Goal: Task Accomplishment & Management: Manage account settings

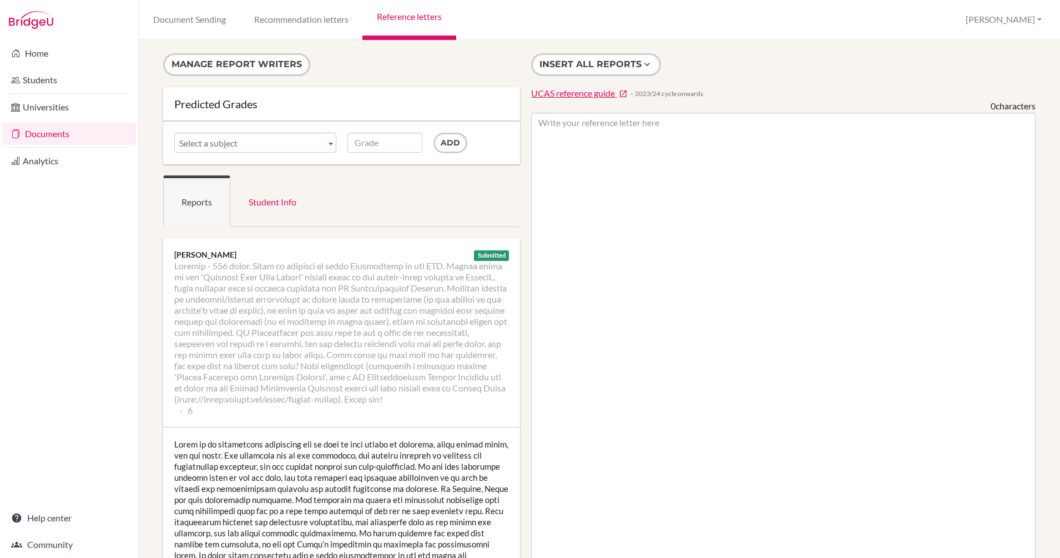
scroll to position [629, 0]
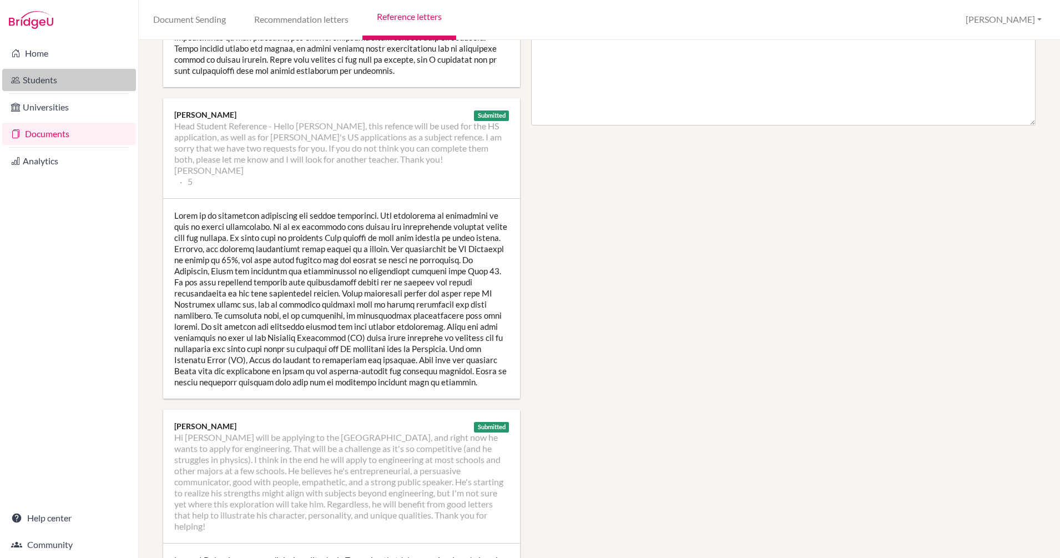
click at [46, 80] on link "Students" at bounding box center [69, 80] width 134 height 22
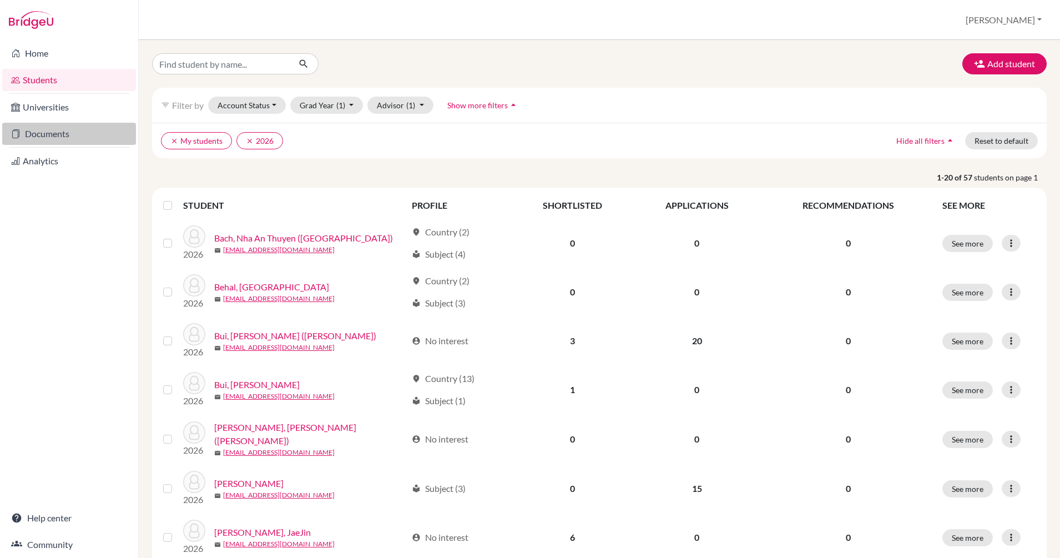
click at [52, 129] on link "Documents" at bounding box center [69, 134] width 134 height 22
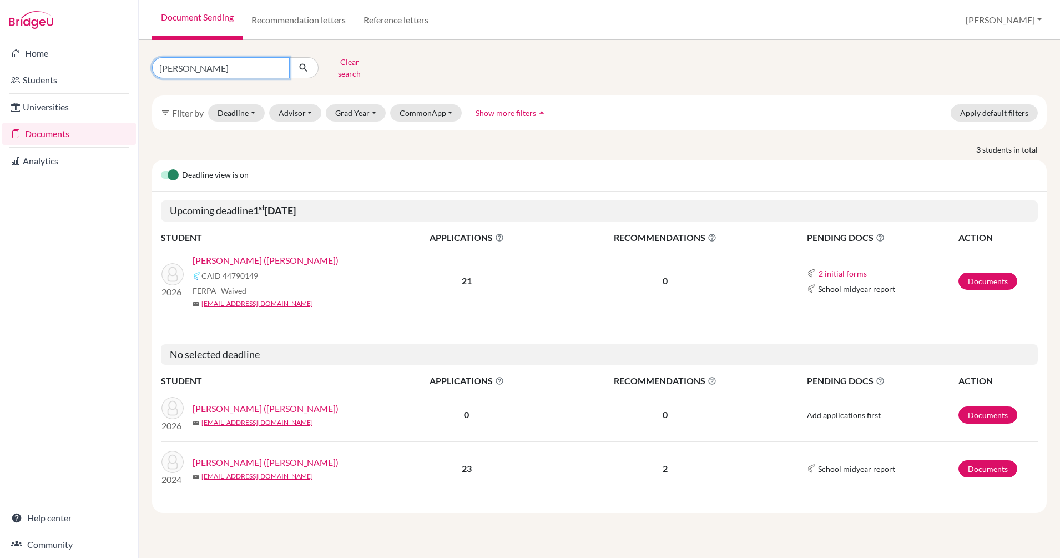
click at [273, 61] on input "[PERSON_NAME]" at bounding box center [221, 67] width 138 height 21
click at [278, 64] on input "david" at bounding box center [221, 67] width 138 height 21
type input "brian"
click button "submit" at bounding box center [303, 67] width 29 height 21
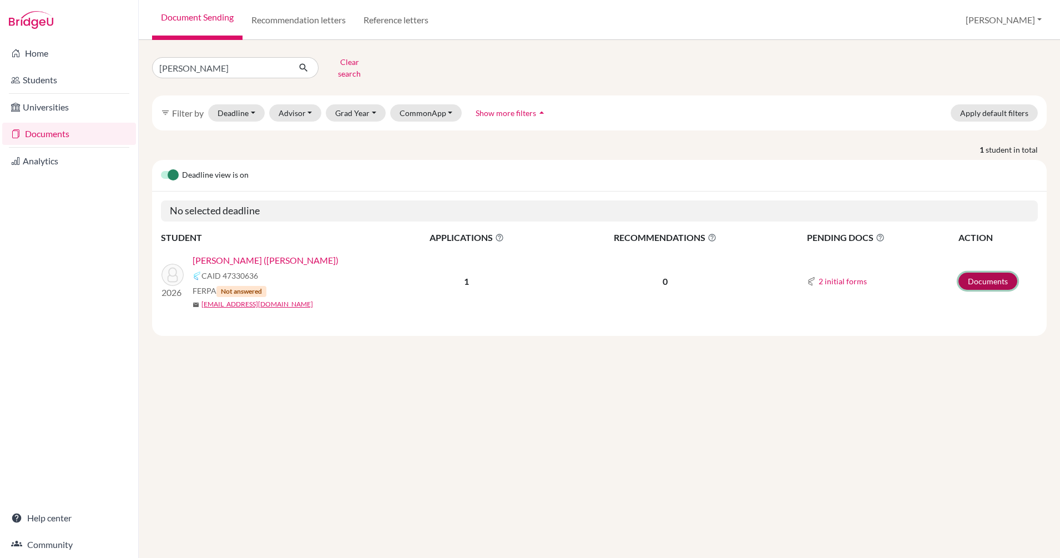
click at [988, 273] on link "Documents" at bounding box center [988, 281] width 59 height 17
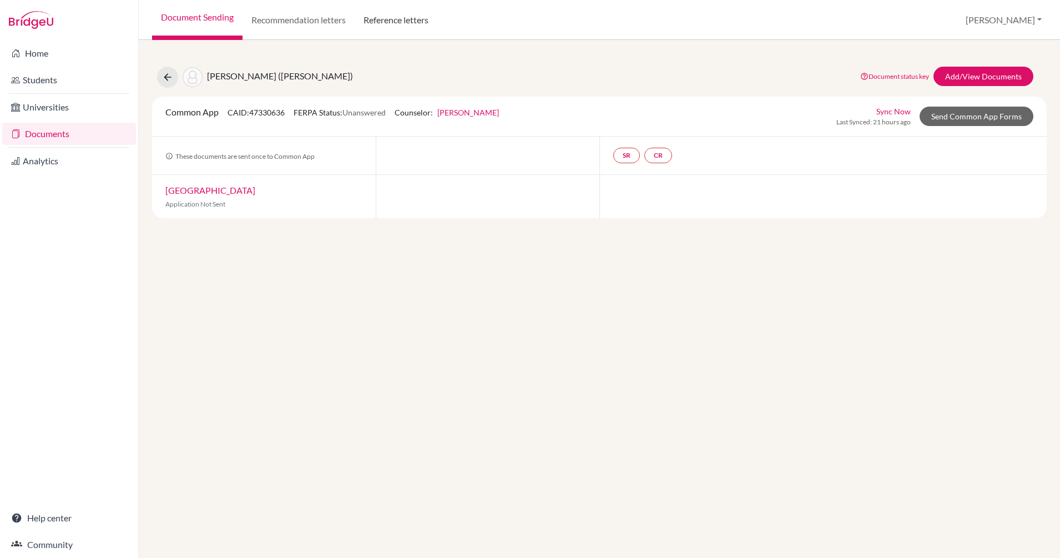
click at [406, 21] on link "Reference letters" at bounding box center [396, 20] width 83 height 40
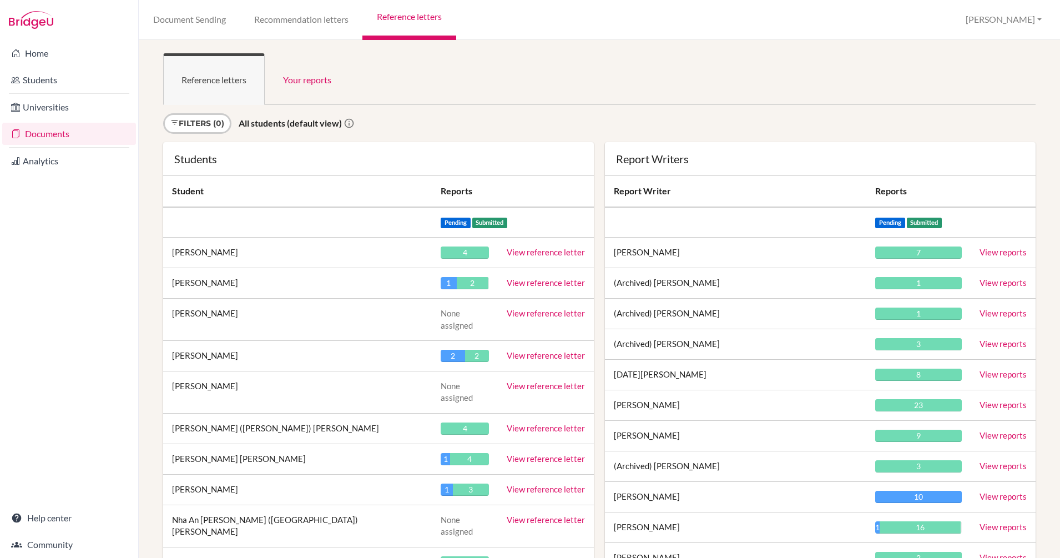
scroll to position [15733, 0]
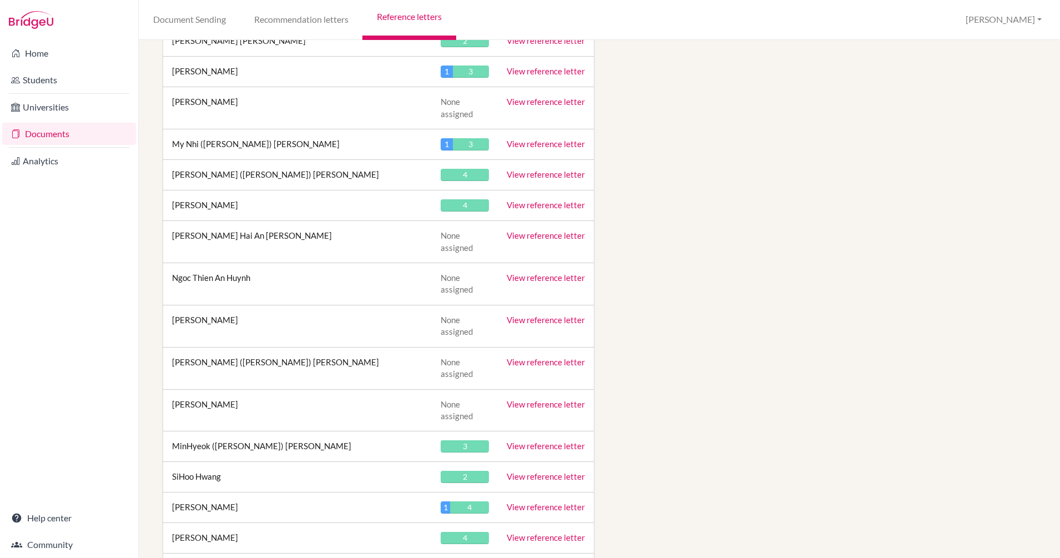
scroll to position [6553, 0]
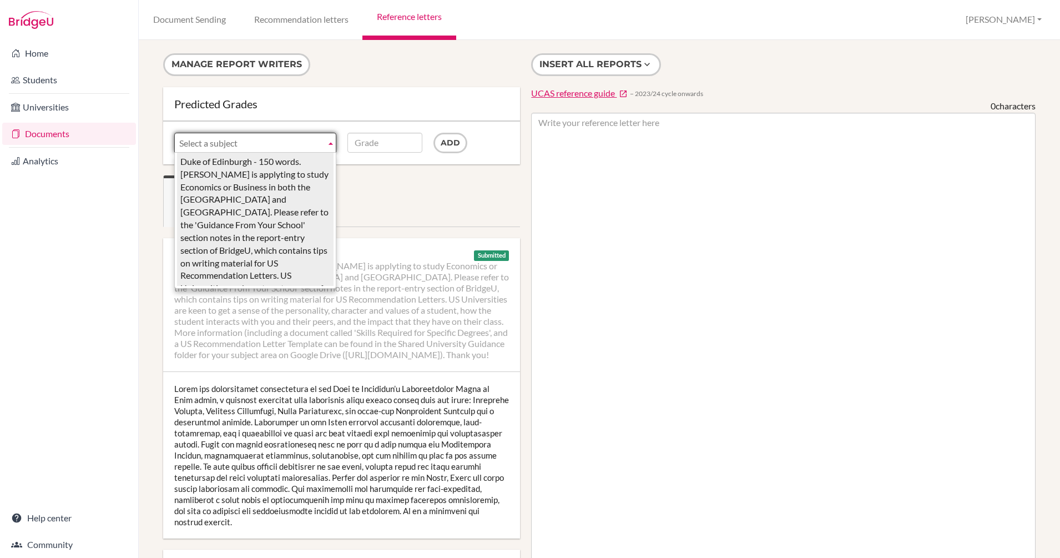
click at [286, 139] on span "Select a subject" at bounding box center [250, 143] width 142 height 20
click at [313, 144] on span "Select a subject" at bounding box center [250, 143] width 142 height 20
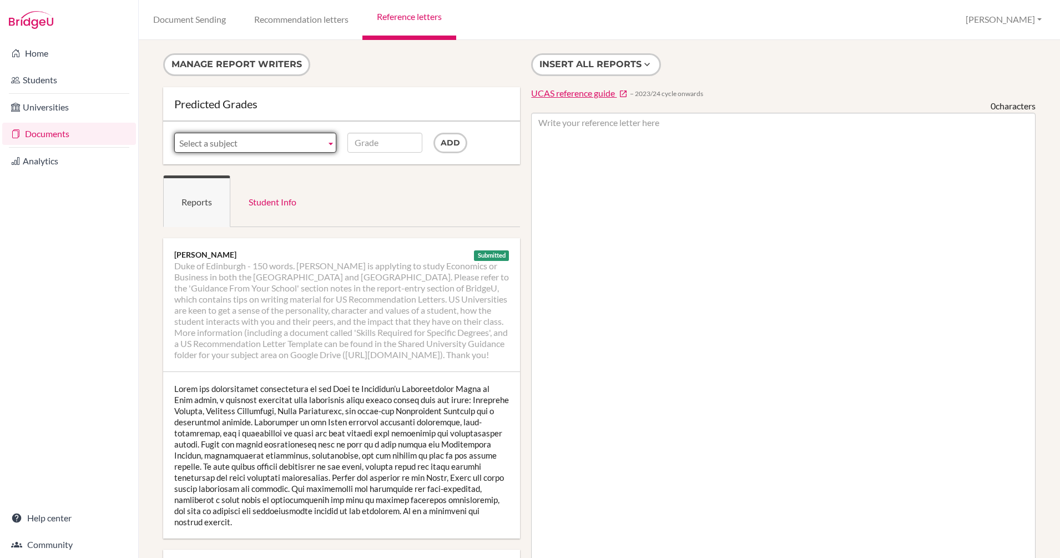
click at [329, 142] on b at bounding box center [331, 142] width 10 height 19
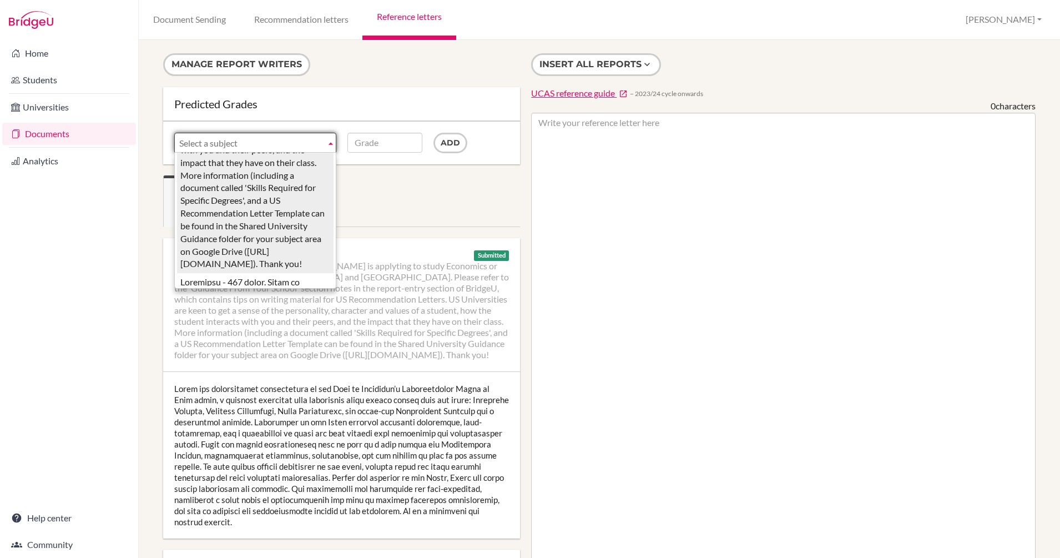
click at [277, 138] on span "Select a subject" at bounding box center [250, 143] width 142 height 20
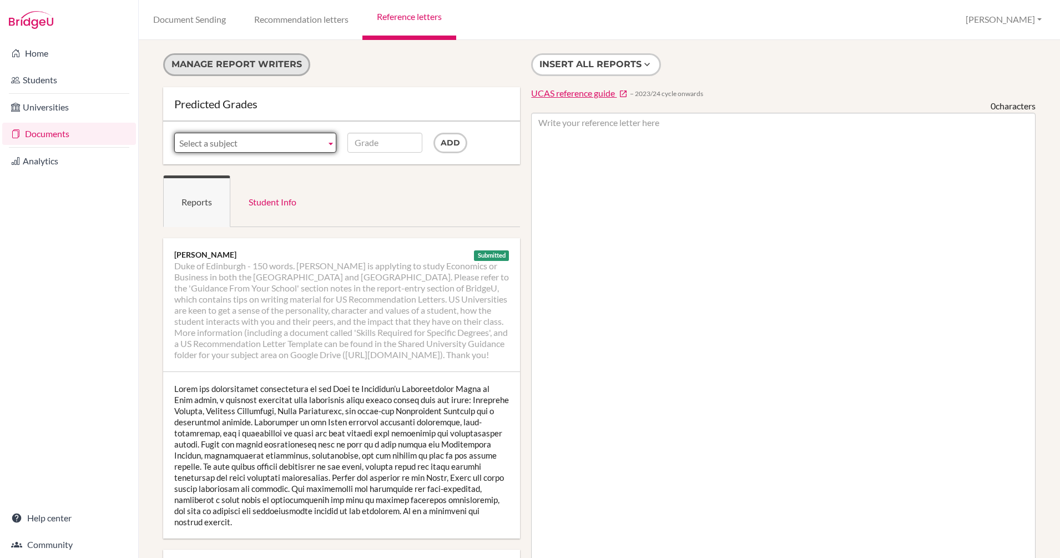
click at [234, 62] on button "Manage report writers" at bounding box center [236, 64] width 147 height 23
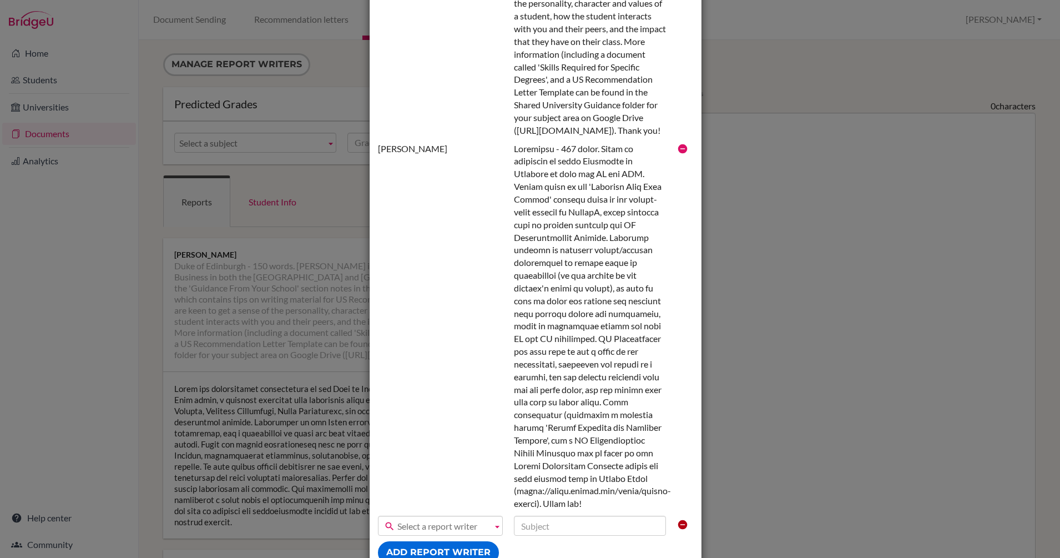
scroll to position [648, 0]
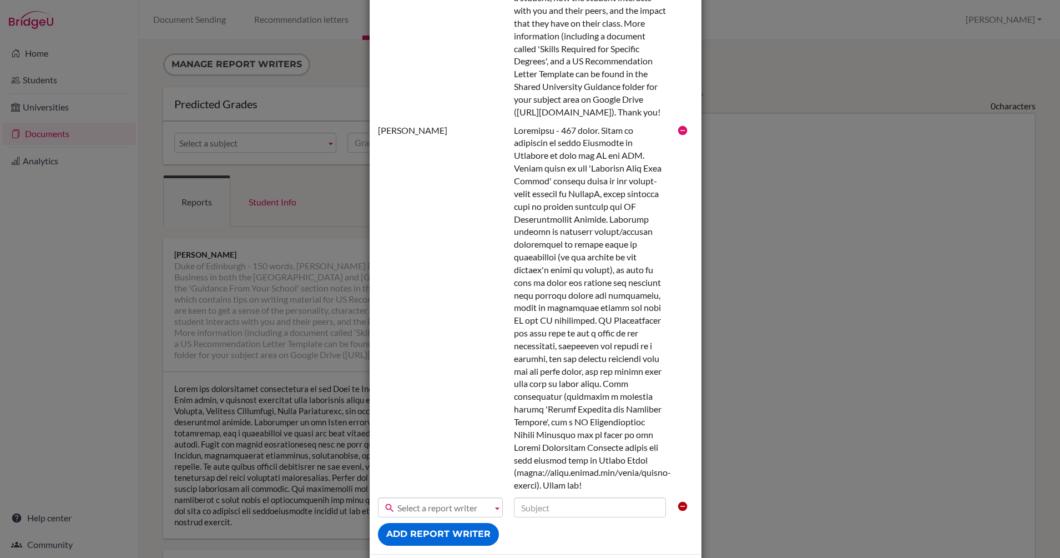
click at [465, 498] on span "Select a report writer" at bounding box center [442, 508] width 90 height 20
type input "[PERSON_NAME]"
click at [585, 497] on input "text" at bounding box center [590, 507] width 152 height 20
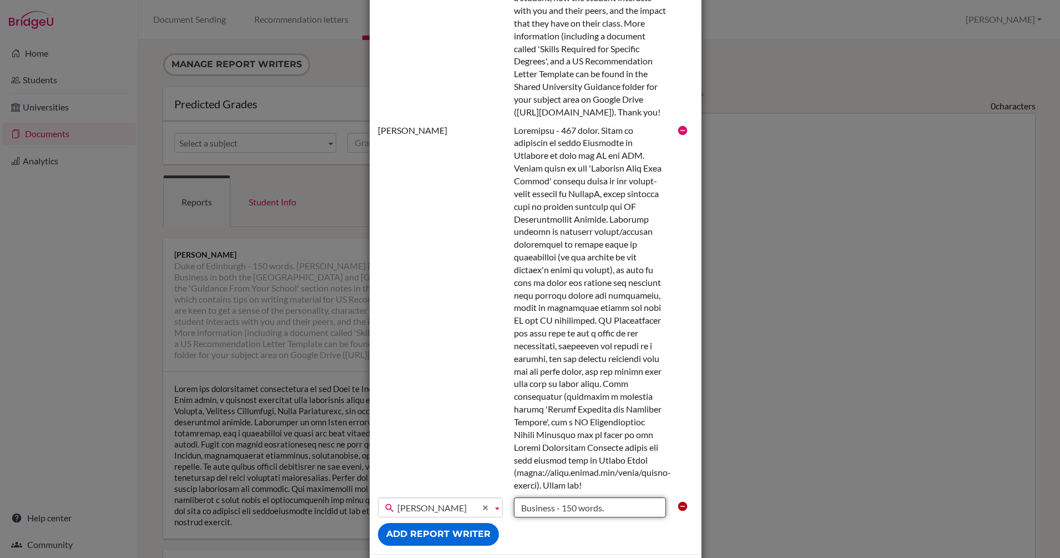
type input "Business - 150 words."
click at [417, 363] on div "Yearwood, Caroline" at bounding box center [535, 307] width 326 height 367
